Goal: Task Accomplishment & Management: Manage account settings

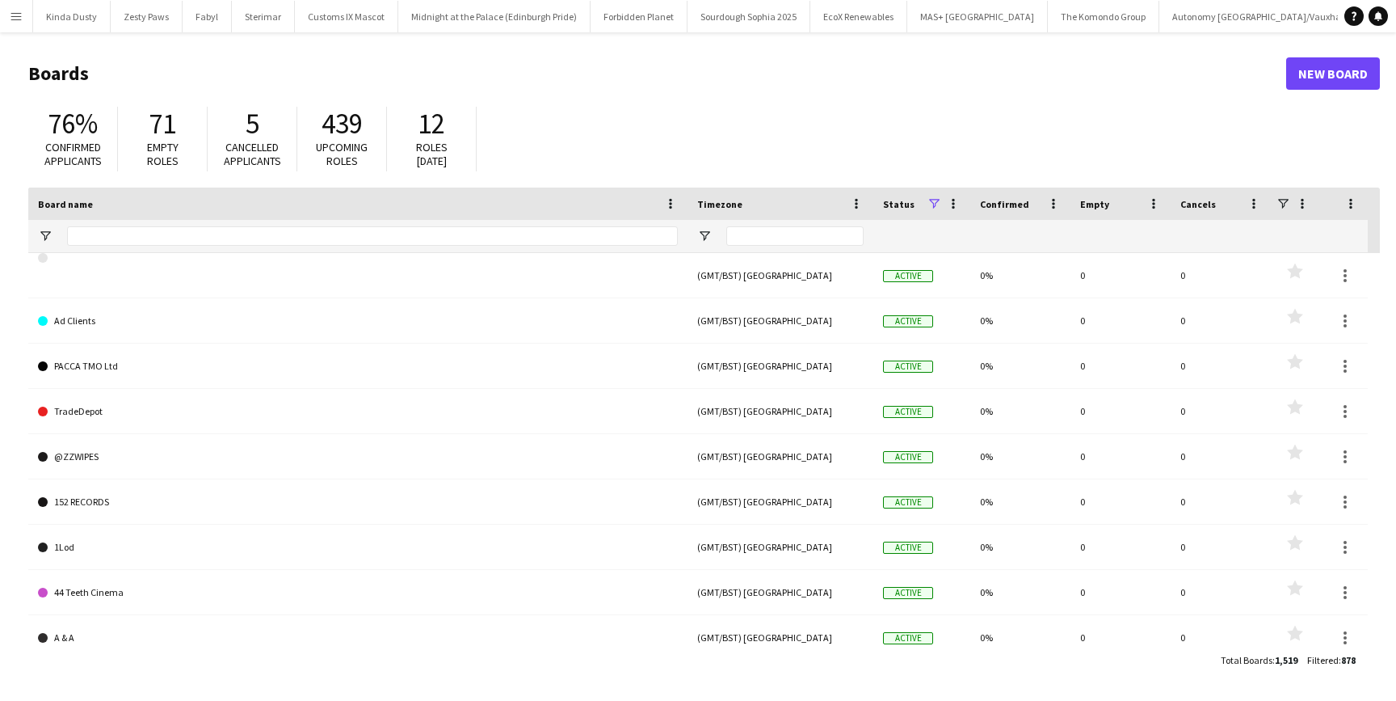
click at [27, 18] on button "Menu" at bounding box center [16, 16] width 32 height 32
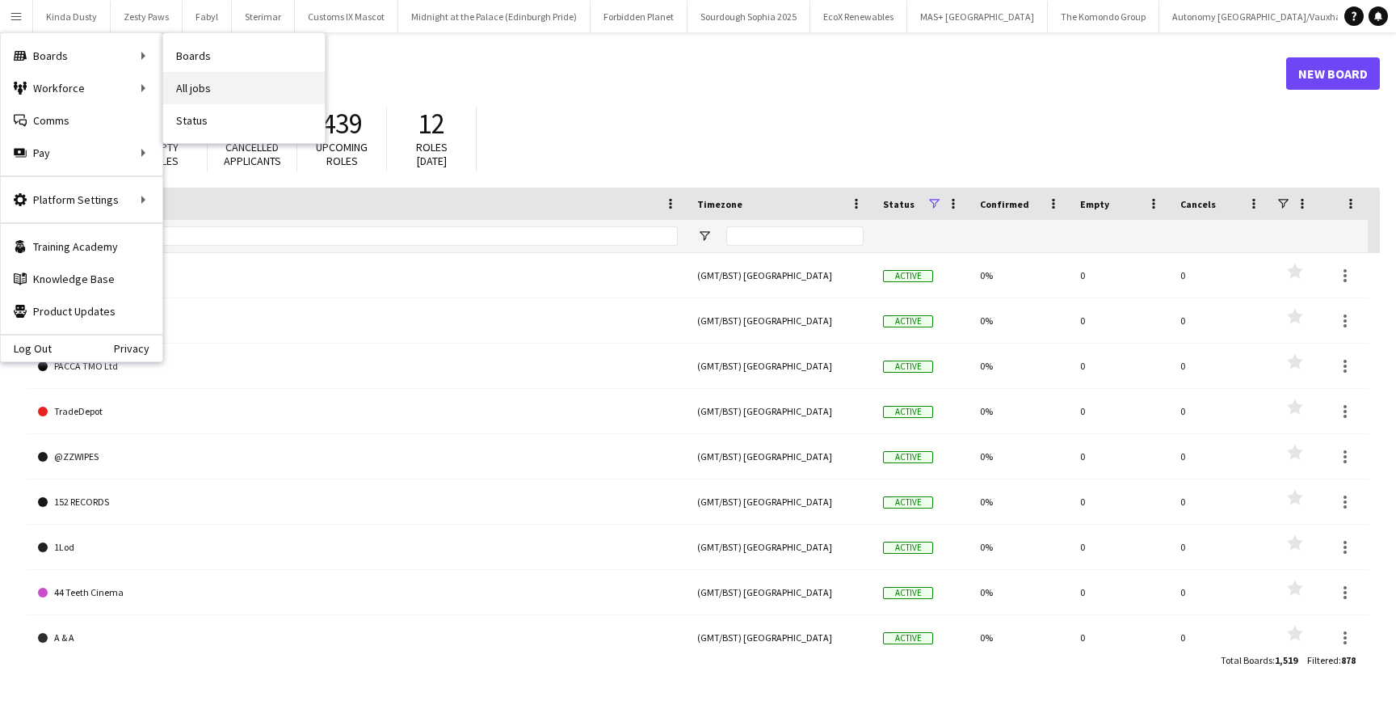
click at [227, 85] on link "All jobs" at bounding box center [244, 88] width 162 height 32
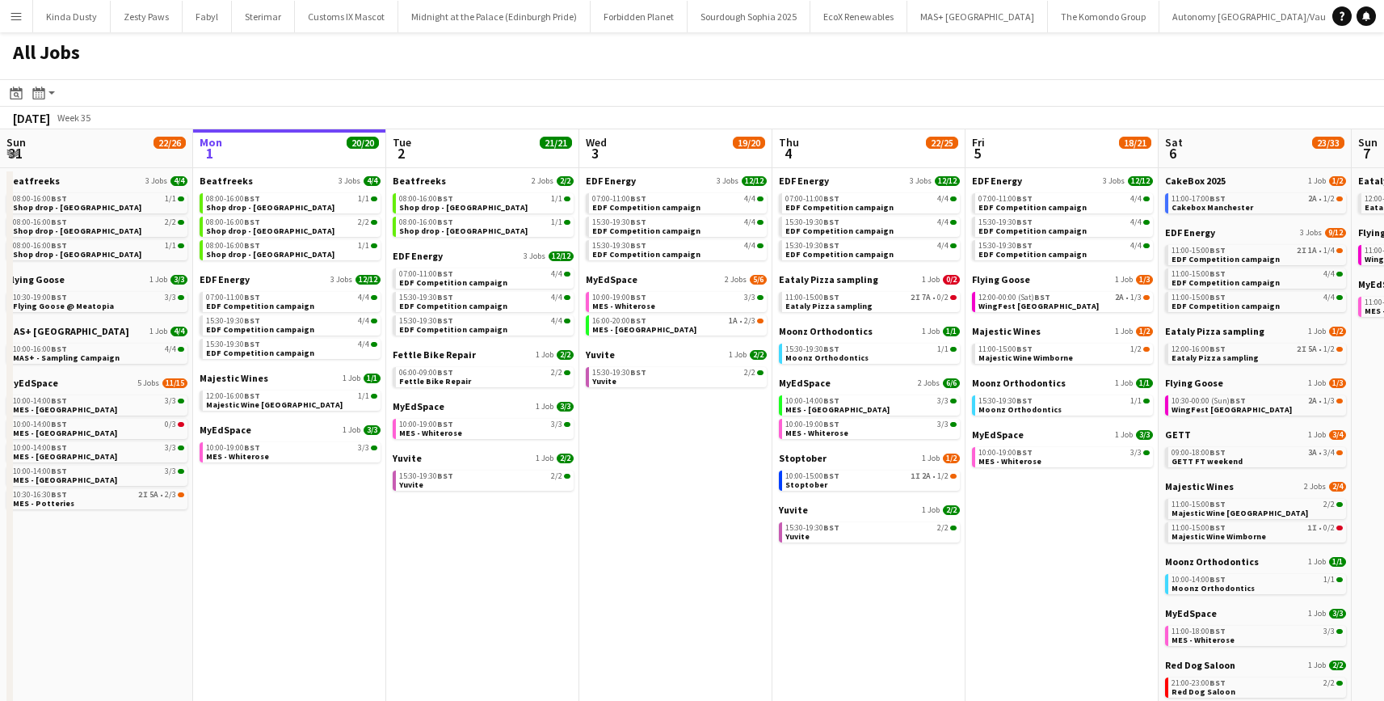
scroll to position [0, 421]
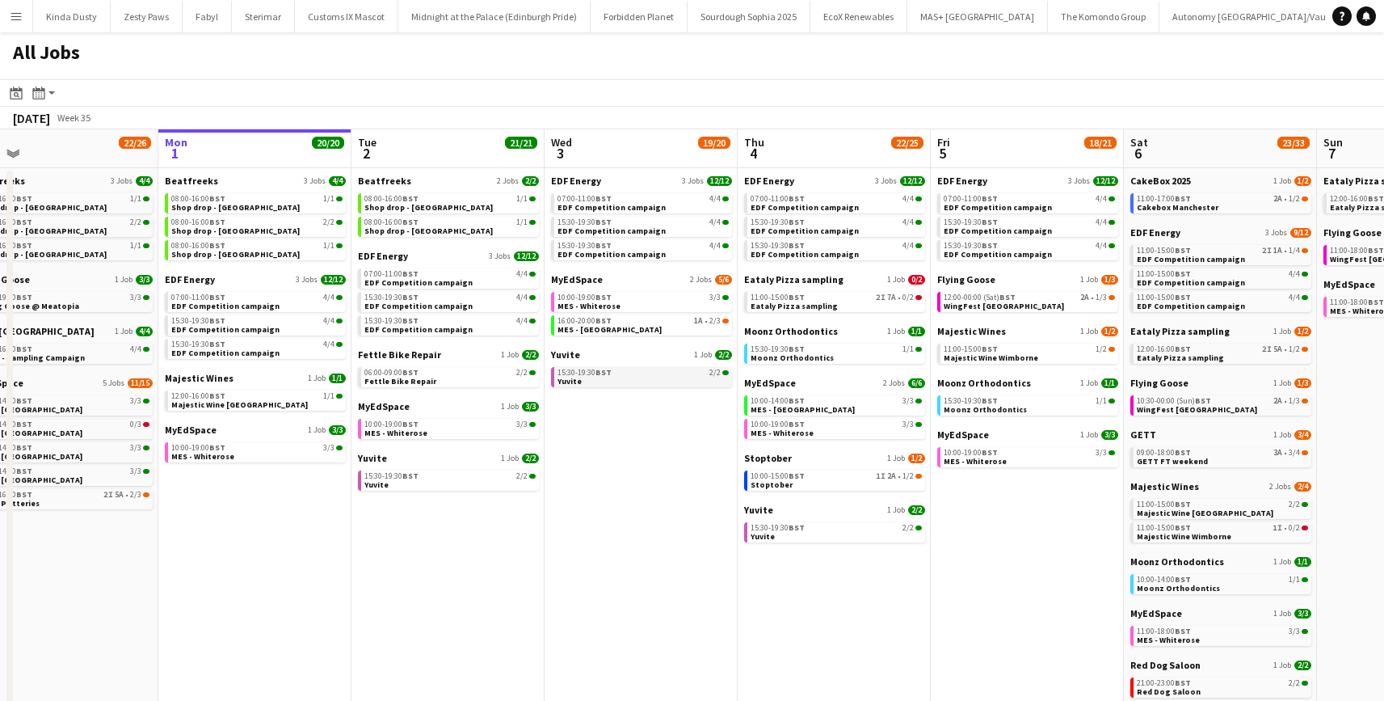
click at [612, 373] on div "15:30-19:30 BST 2/2" at bounding box center [643, 372] width 171 height 8
click at [1155, 348] on span "12:00-16:00 BST" at bounding box center [1164, 349] width 54 height 8
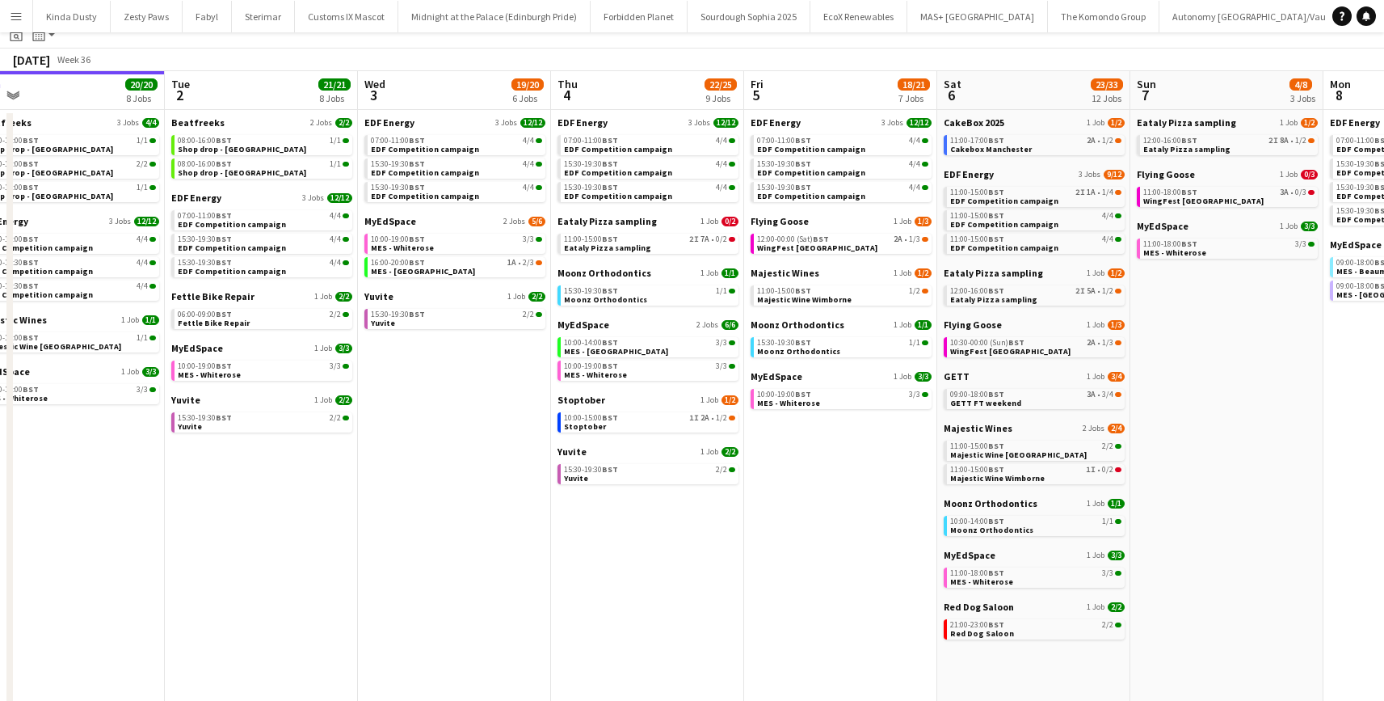
scroll to position [59, 0]
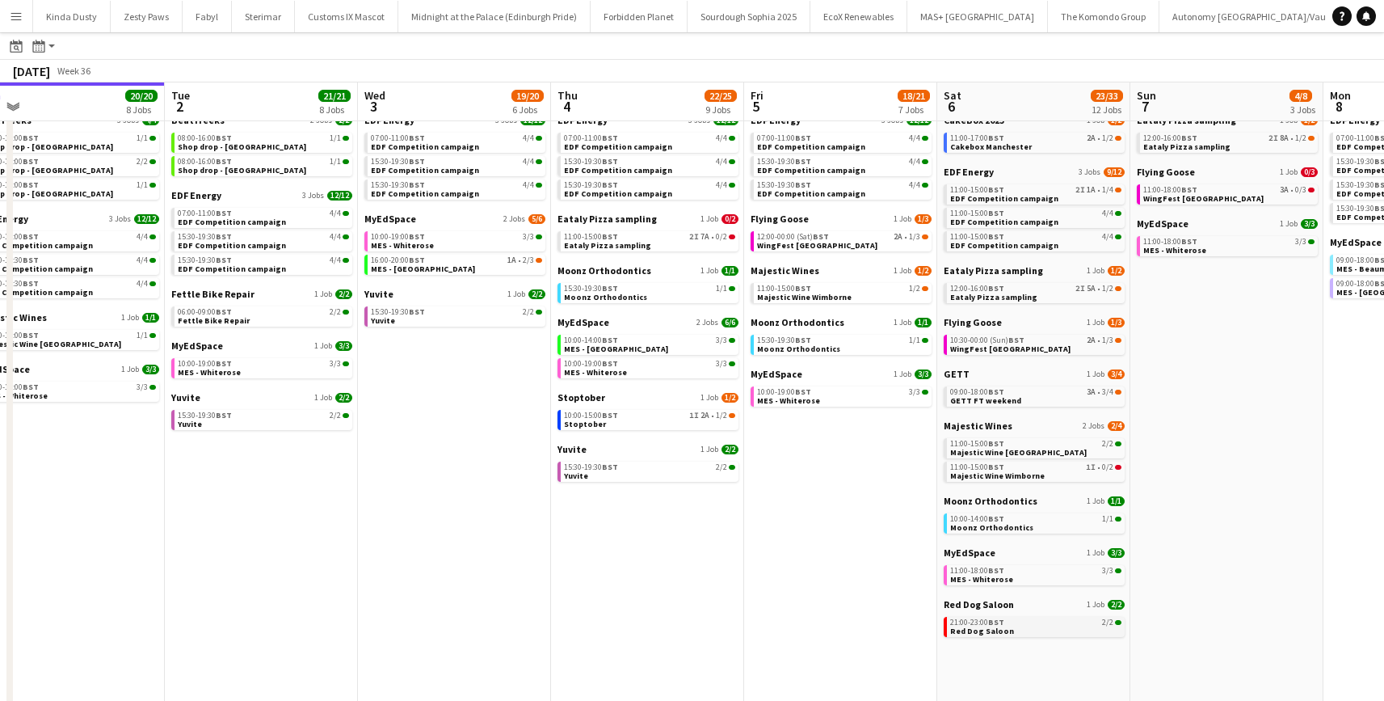
click at [1010, 625] on div "21:00-23:00 BST 2/2" at bounding box center [1035, 622] width 171 height 8
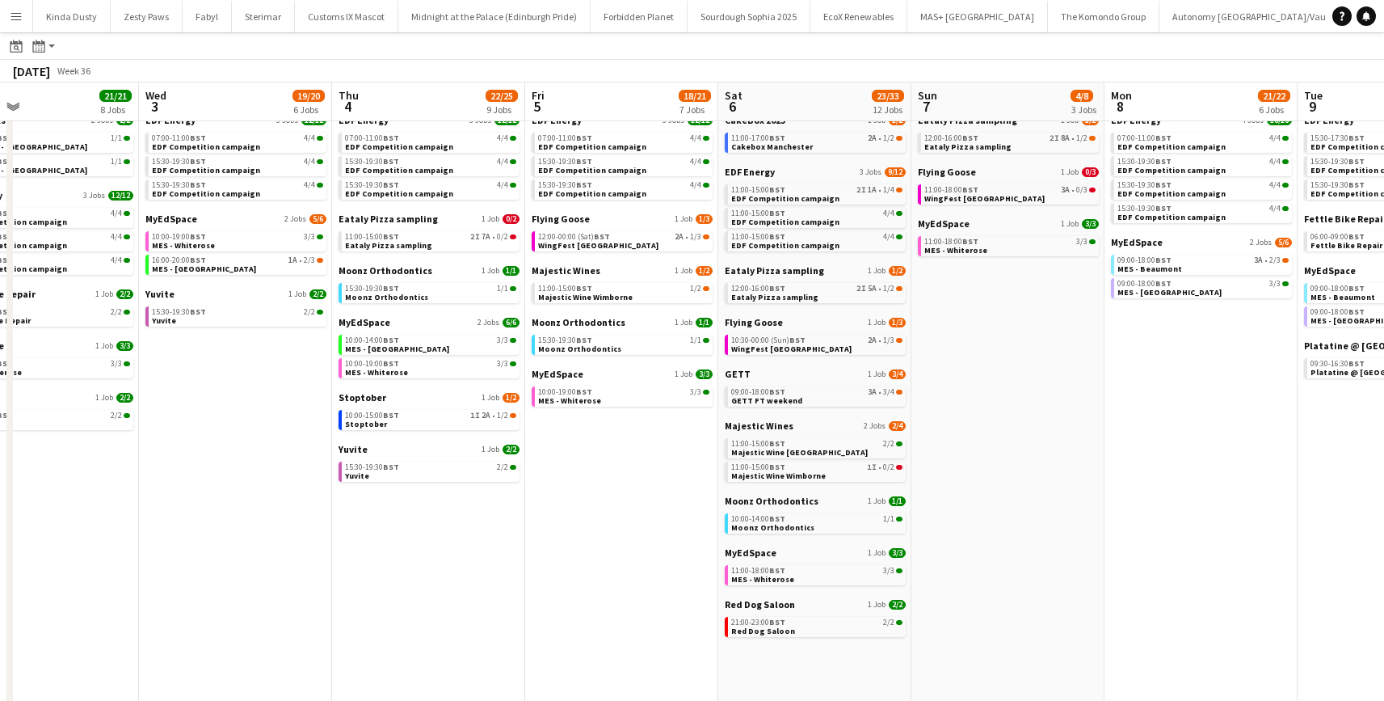
scroll to position [0, 442]
click at [743, 615] on app-calendar-brief-board "Red Dog Saloon 1 Job 2/2 21:00-23:00 BST 2/2 Red Dog Saloon" at bounding box center [813, 617] width 181 height 39
click at [743, 621] on span "21:00-23:00 BST" at bounding box center [757, 622] width 54 height 8
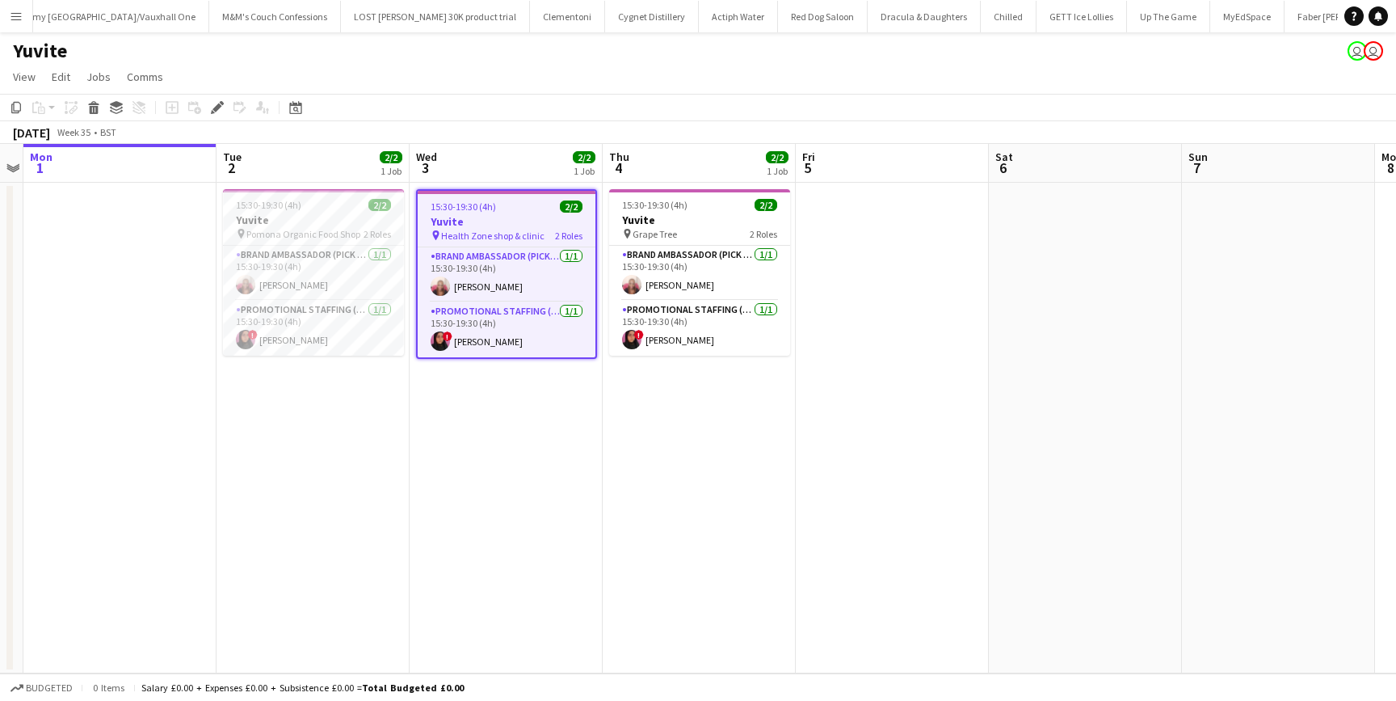
scroll to position [0, 1172]
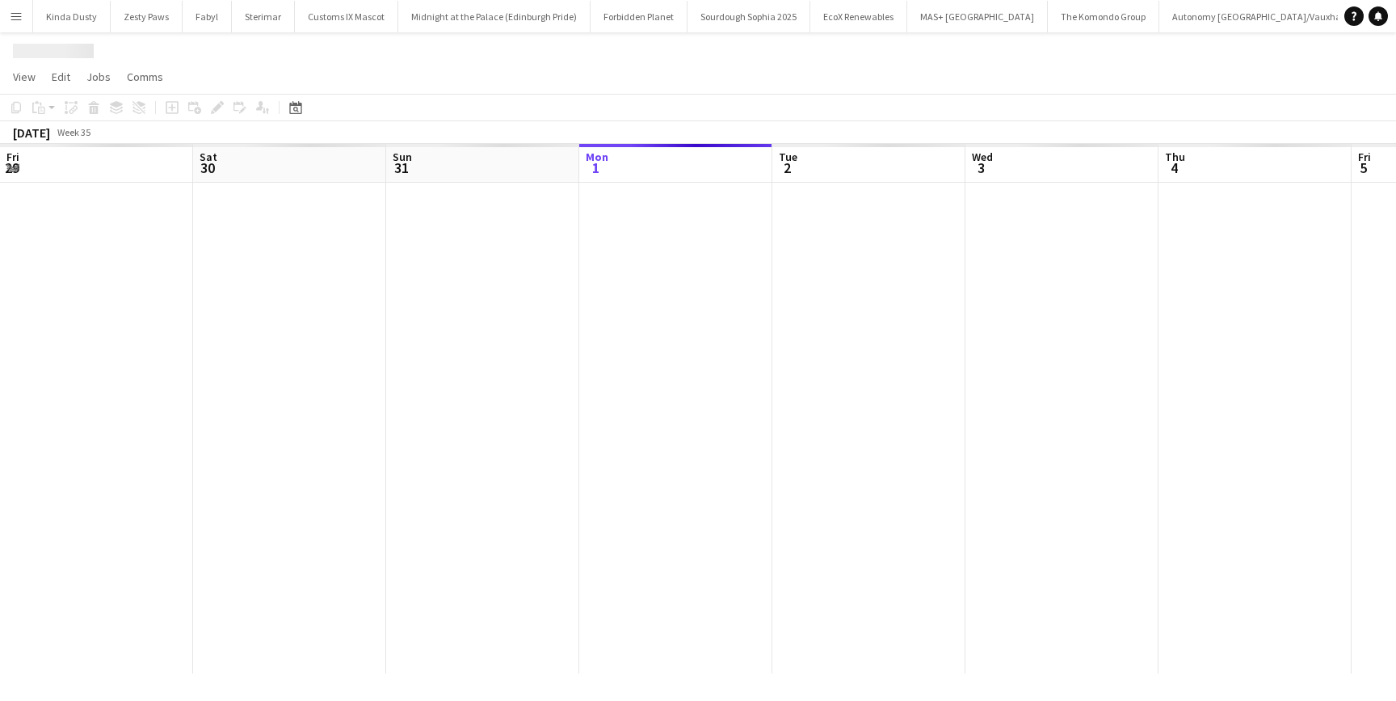
scroll to position [0, 556]
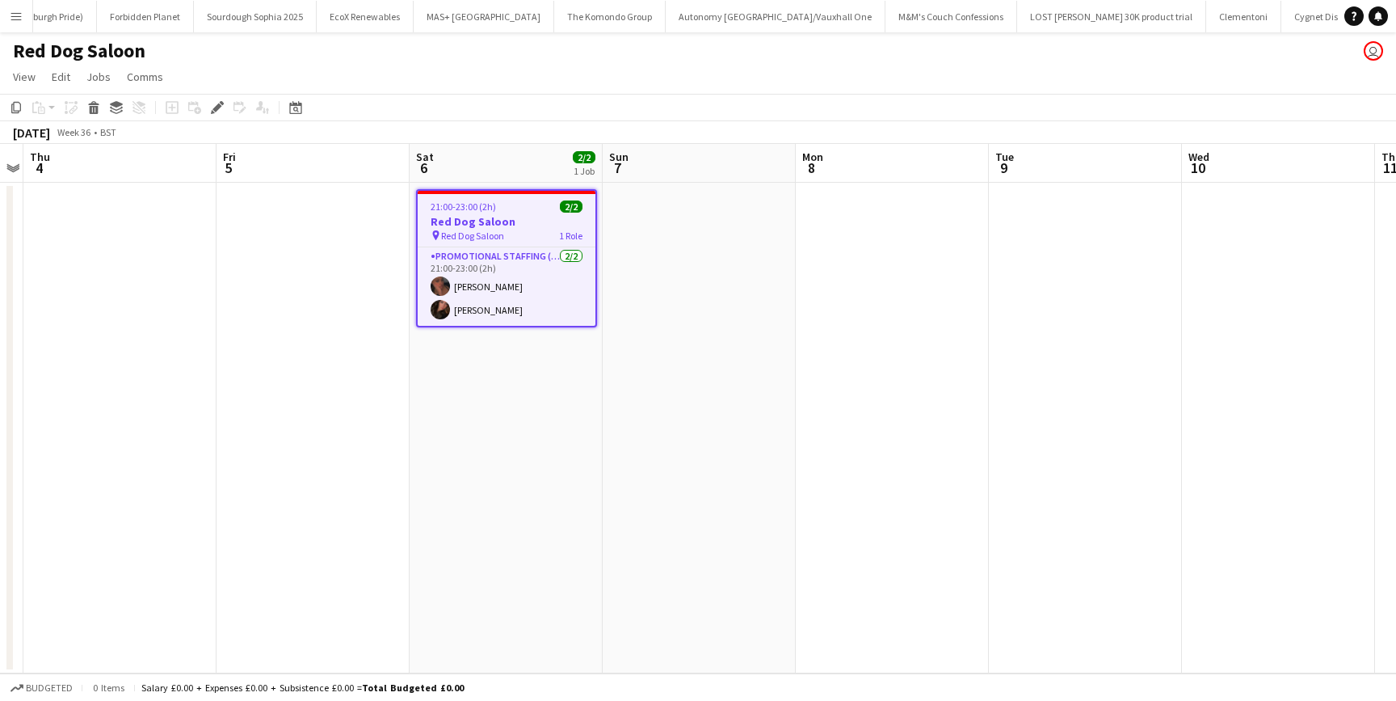
scroll to position [0, 500]
click at [465, 230] on span "Red Dog Saloon" at bounding box center [472, 235] width 63 height 12
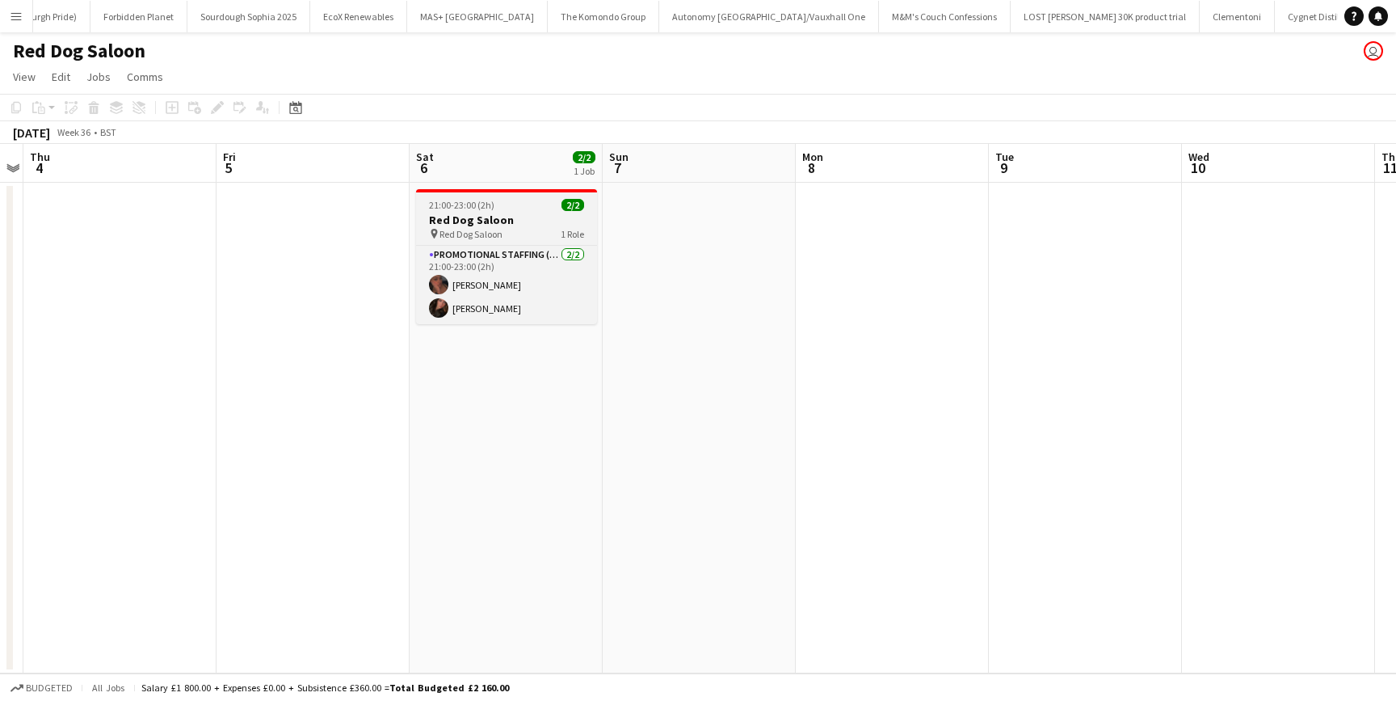
click at [465, 220] on h3 "Red Dog Saloon" at bounding box center [506, 220] width 181 height 15
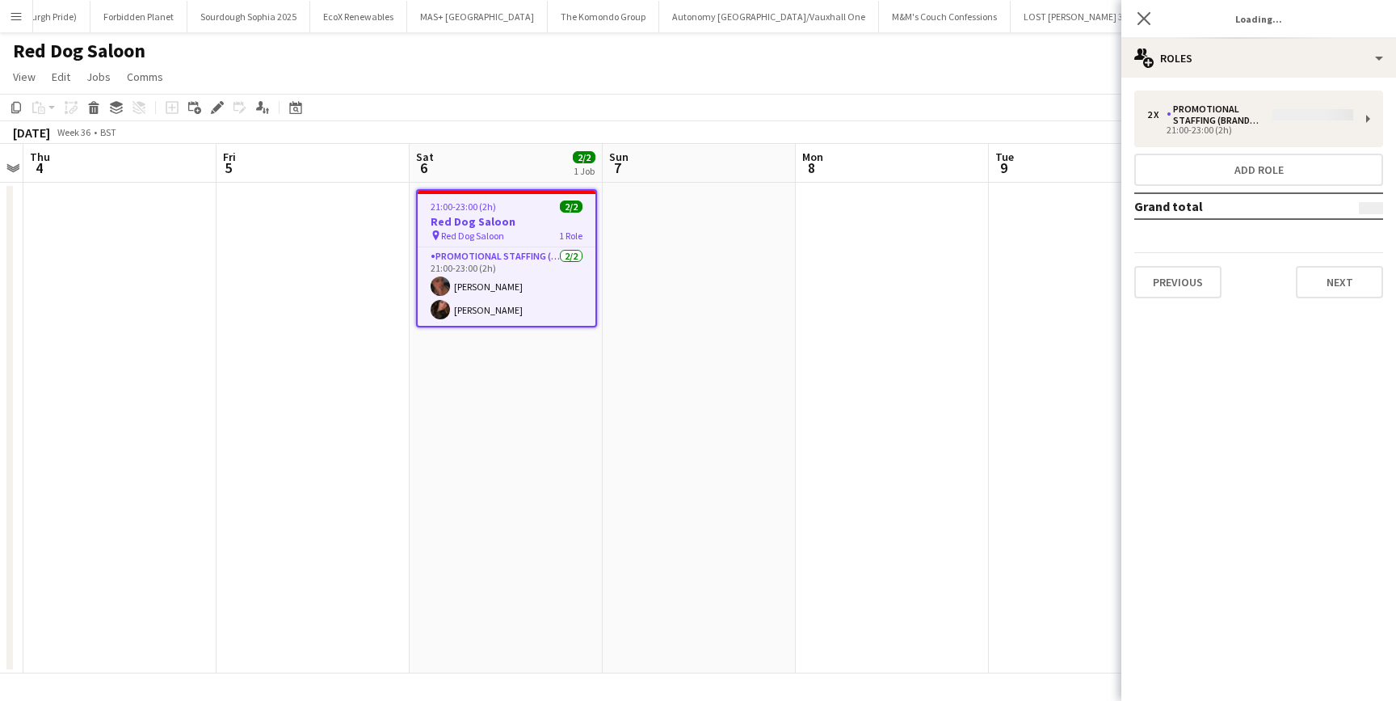
type input "**********"
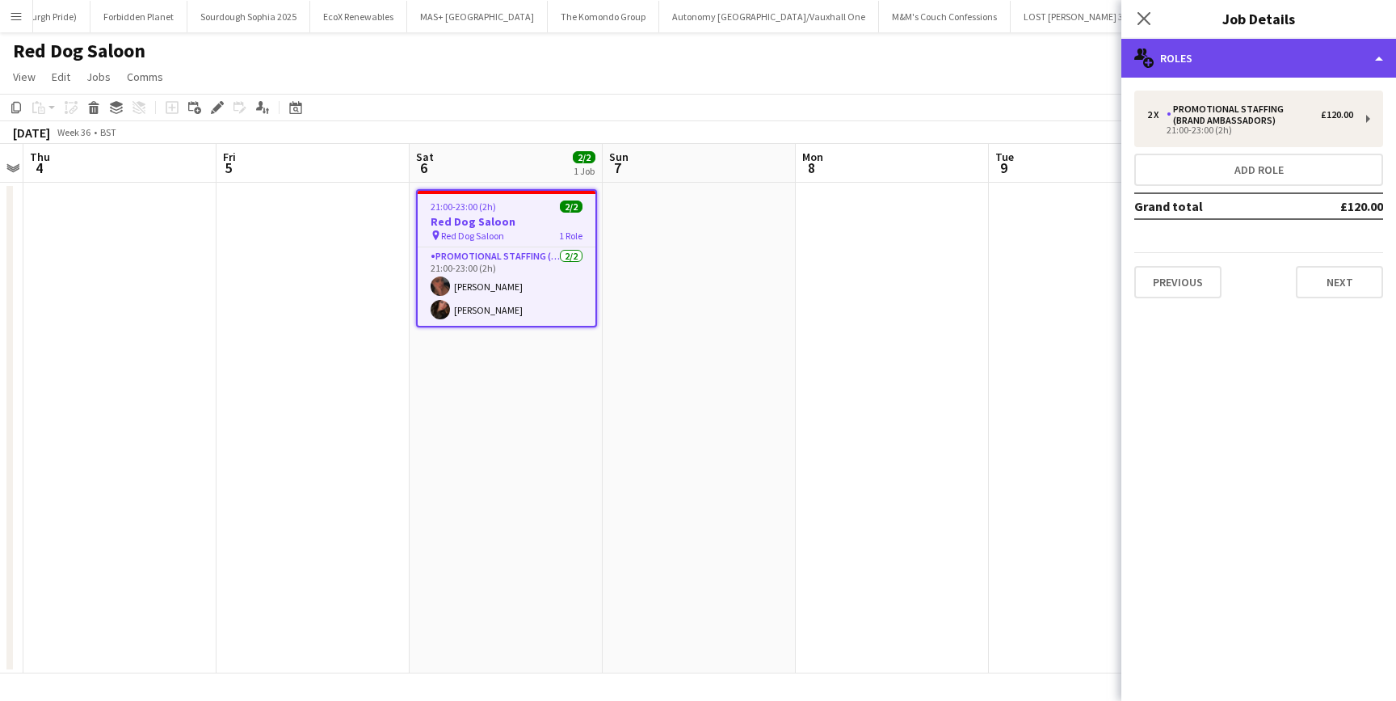
click at [1390, 45] on div "multiple-users-add Roles" at bounding box center [1259, 58] width 275 height 39
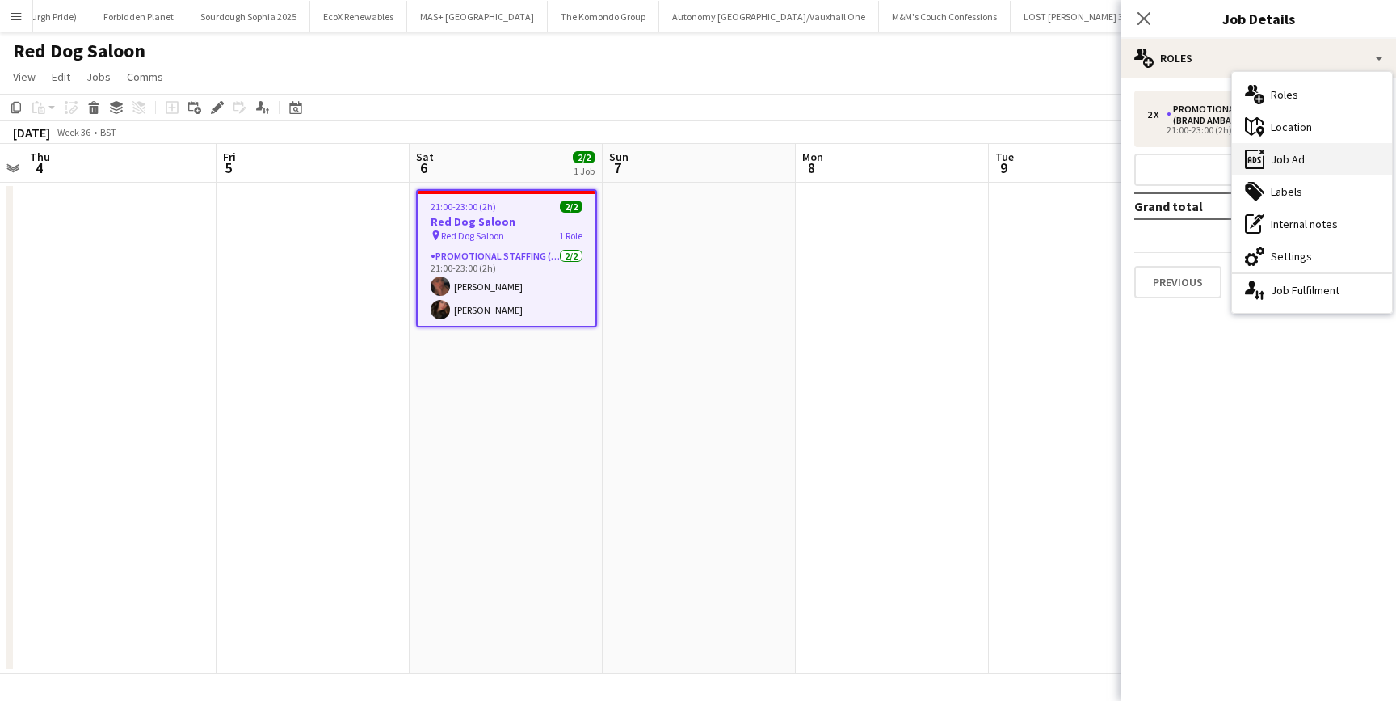
click at [1250, 166] on icon "ads-window" at bounding box center [1254, 158] width 19 height 19
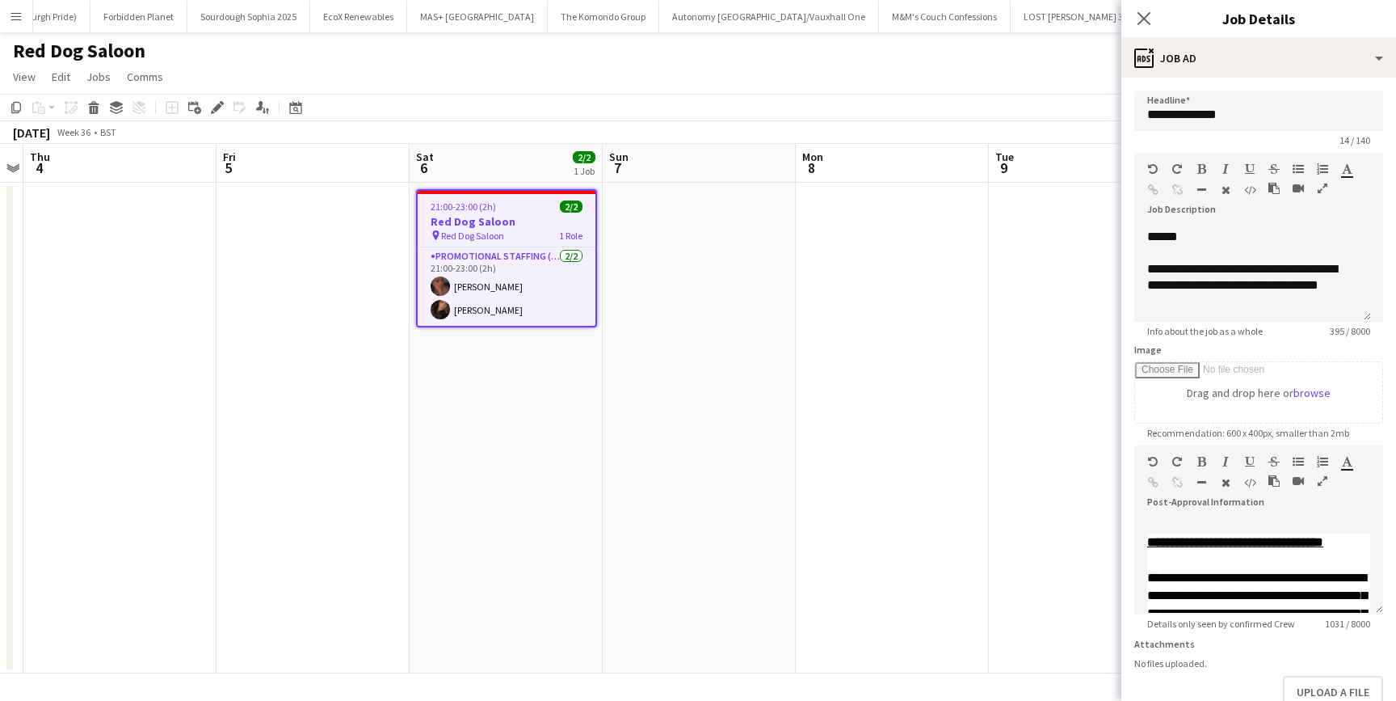
scroll to position [175, 0]
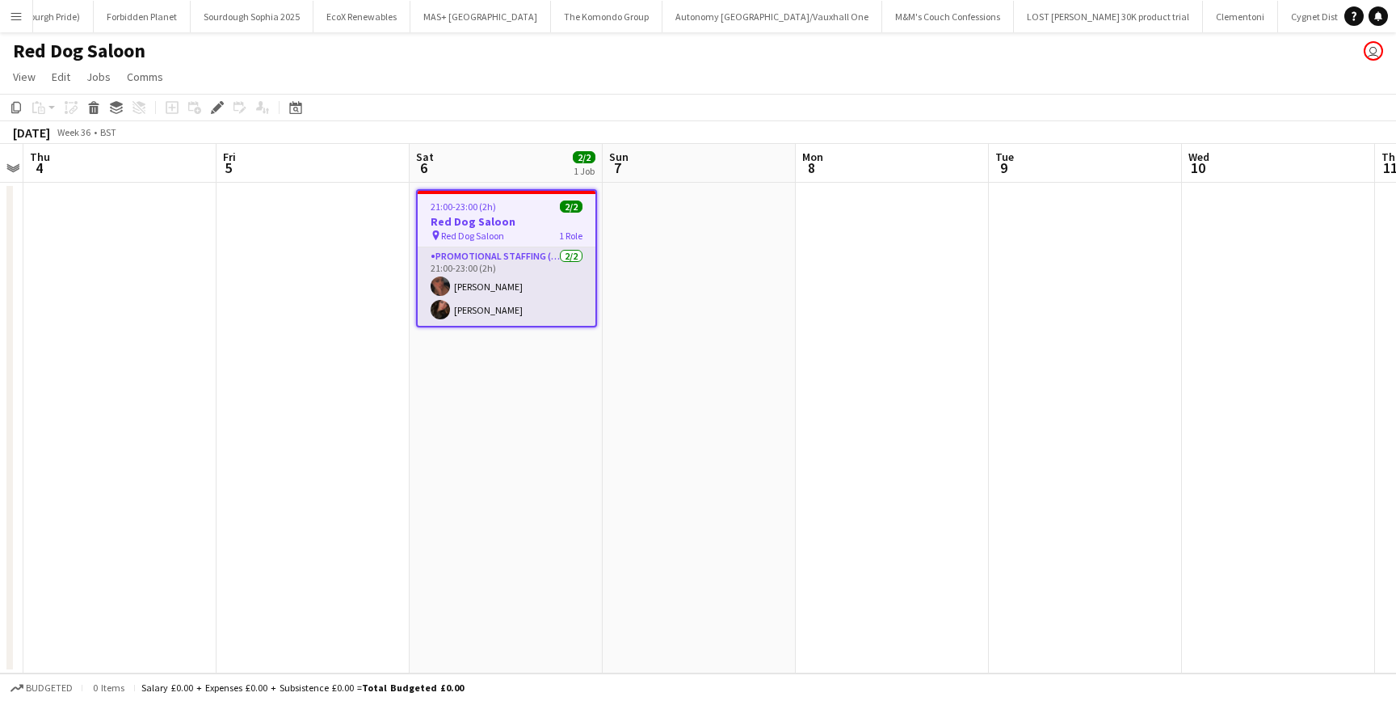
scroll to position [0, 500]
click at [492, 229] on span "Red Dog Saloon" at bounding box center [472, 235] width 63 height 12
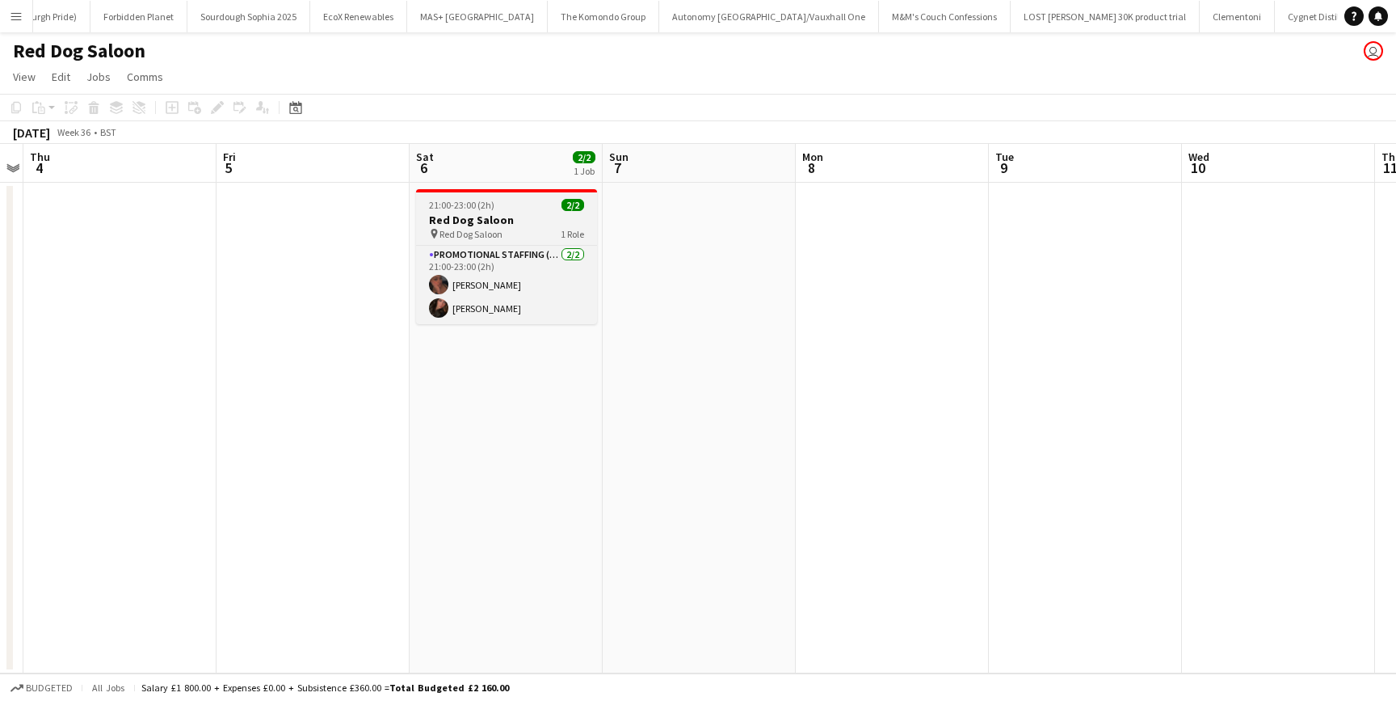
click at [457, 208] on span "21:00-23:00 (2h)" at bounding box center [461, 205] width 65 height 12
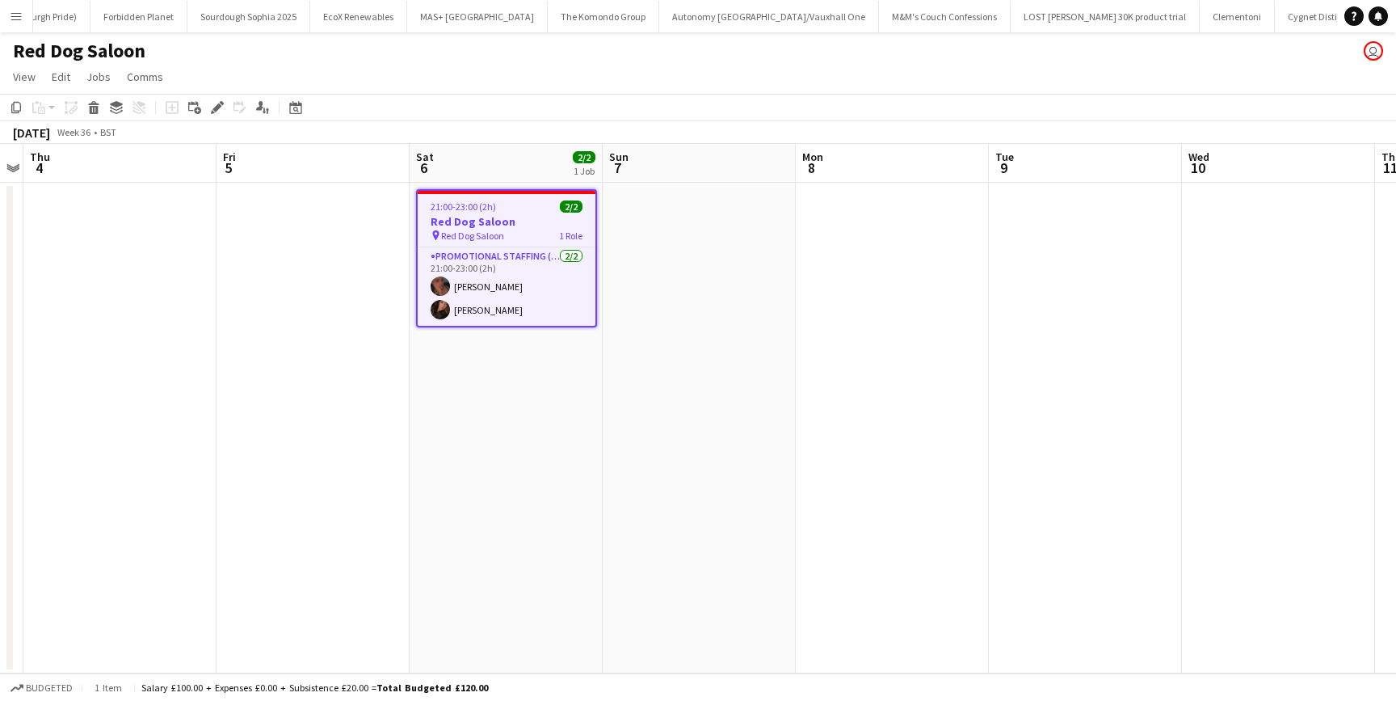
click at [457, 208] on span "21:00-23:00 (2h)" at bounding box center [463, 206] width 65 height 12
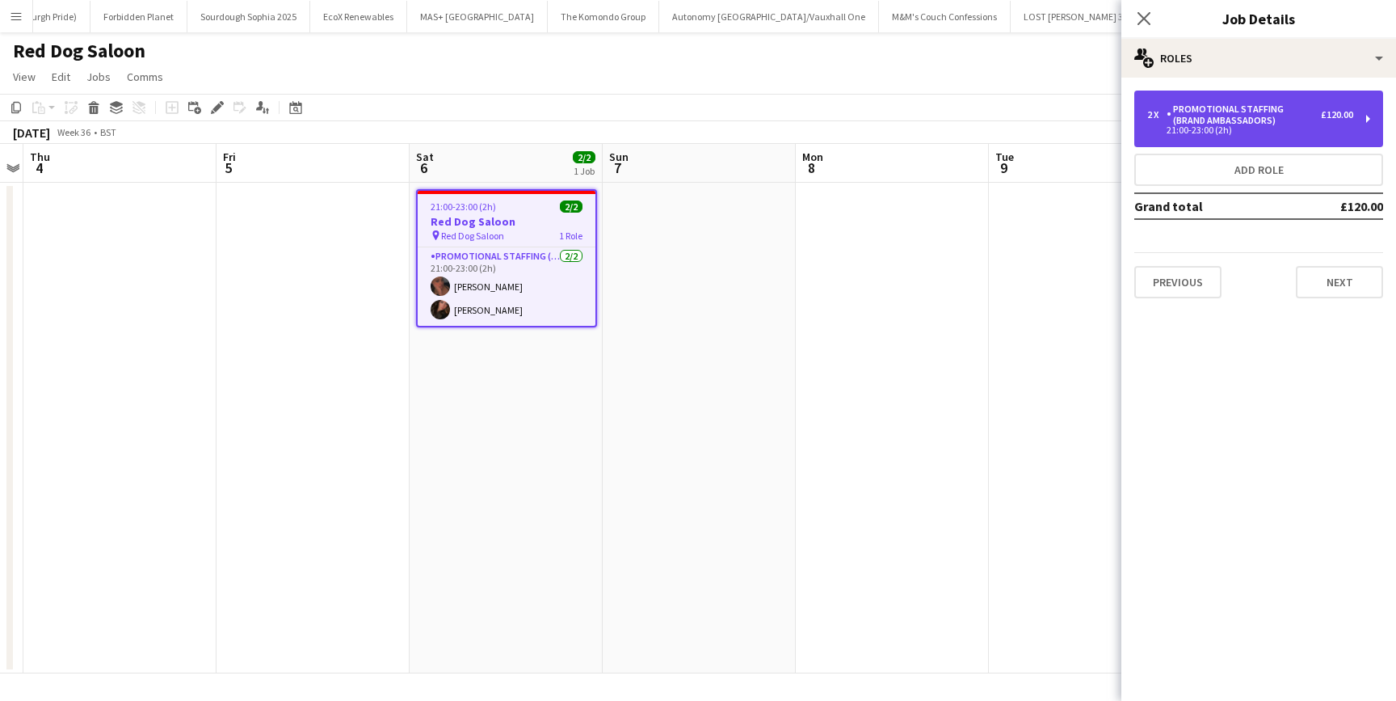
click at [1227, 120] on div "Promotional Staffing (Brand Ambassadors)" at bounding box center [1244, 114] width 154 height 23
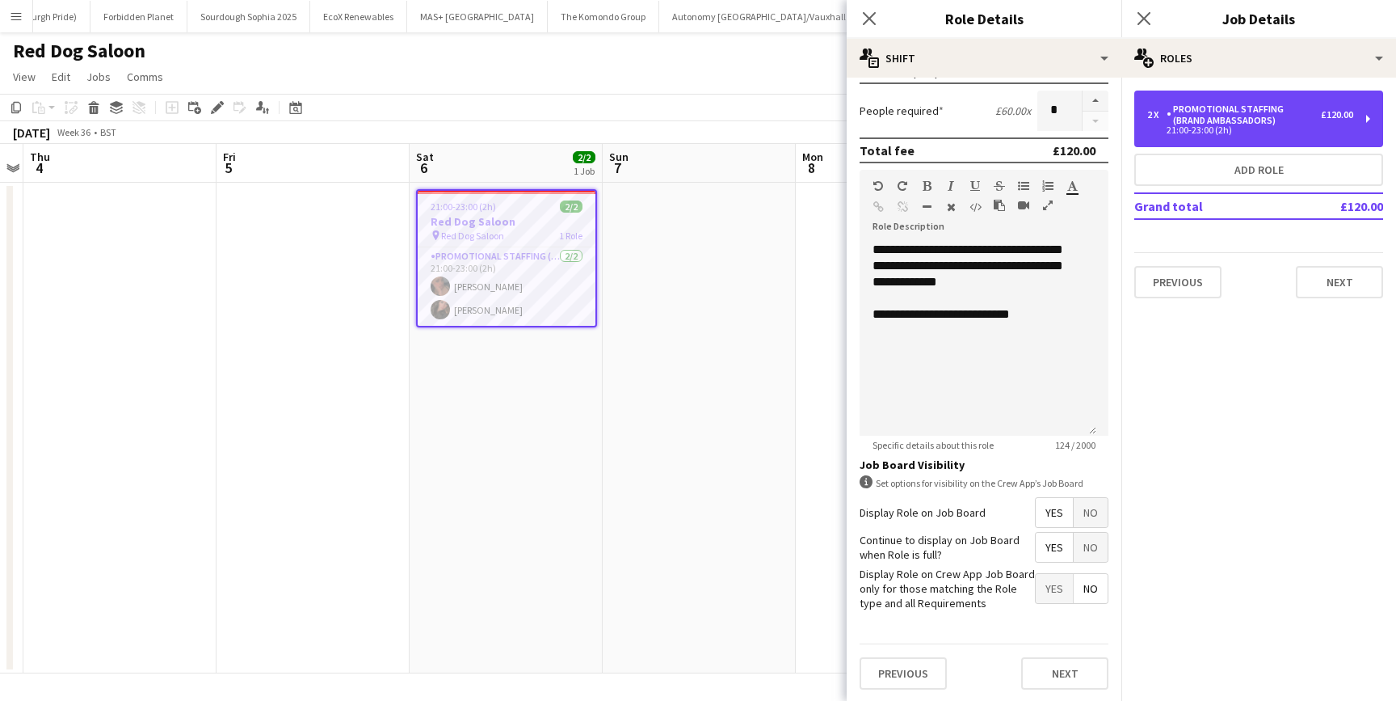
scroll to position [314, 0]
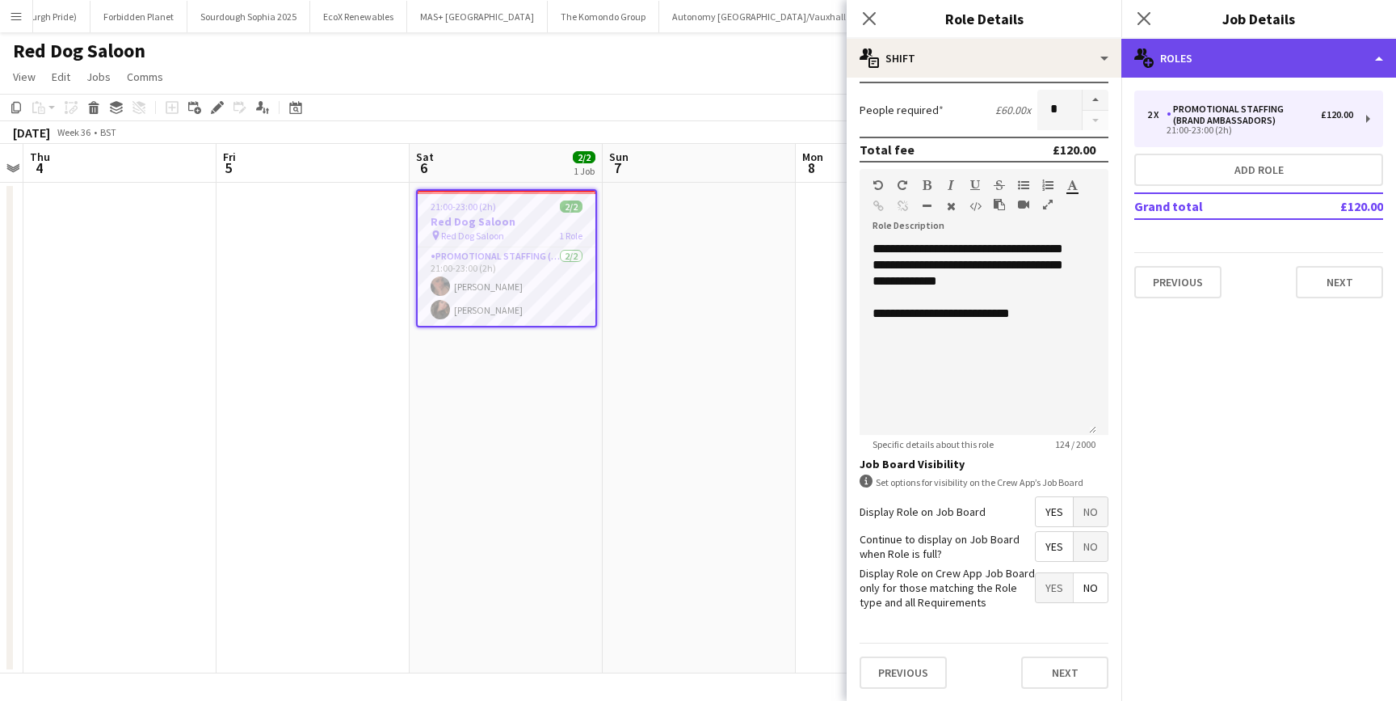
click at [1260, 61] on div "multiple-users-add Roles" at bounding box center [1259, 58] width 275 height 39
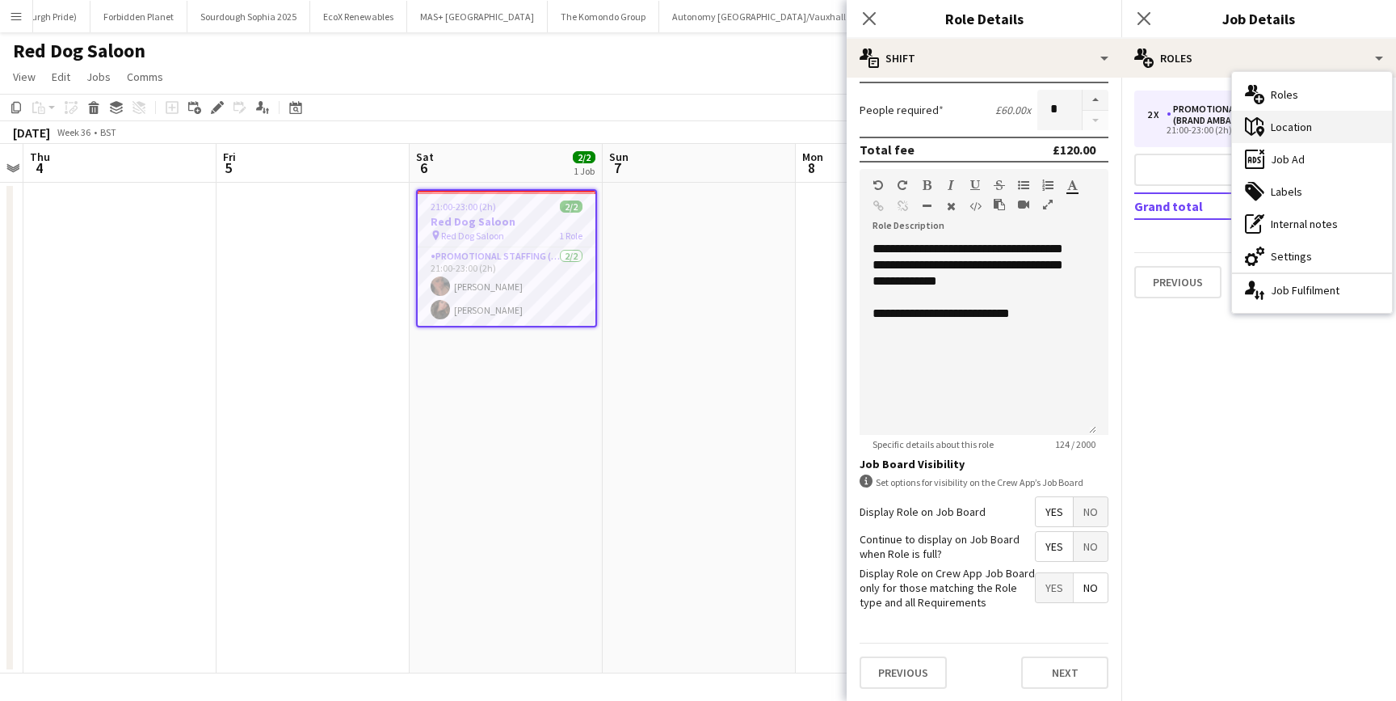
click at [1260, 124] on icon "maps-pin-1" at bounding box center [1254, 126] width 19 height 19
